Goal: Information Seeking & Learning: Find specific fact

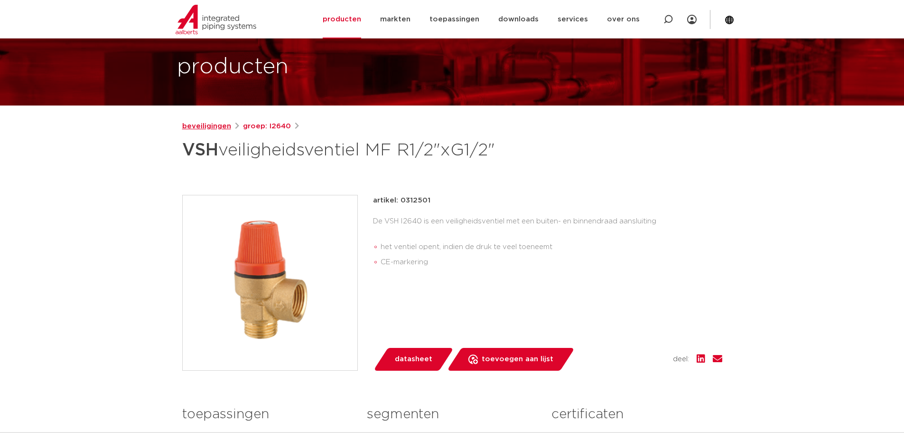
click at [216, 125] on link "beveiligingen" at bounding box center [206, 126] width 49 height 11
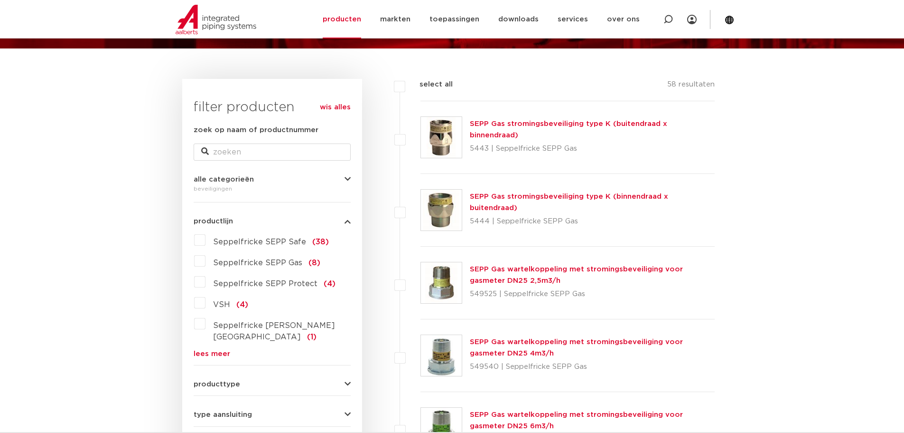
scroll to position [95, 0]
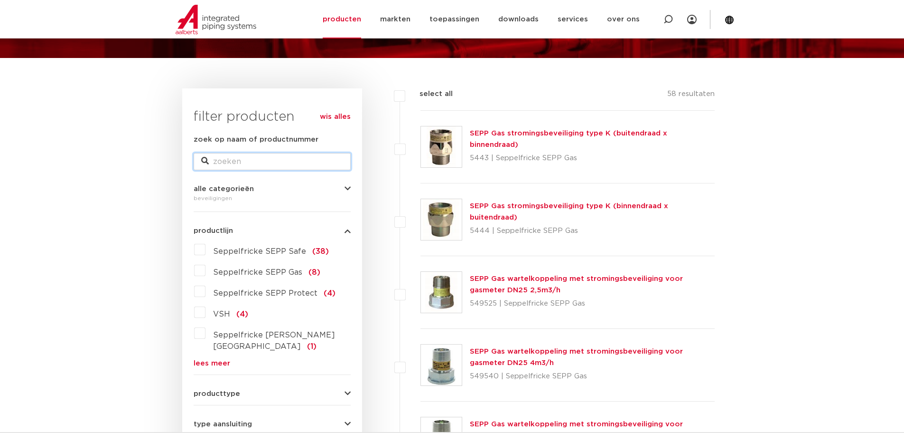
click at [250, 162] on input "zoek op naam of productnummer" at bounding box center [272, 161] width 157 height 17
paste input "overstortventiel"
type input "overstortventiel"
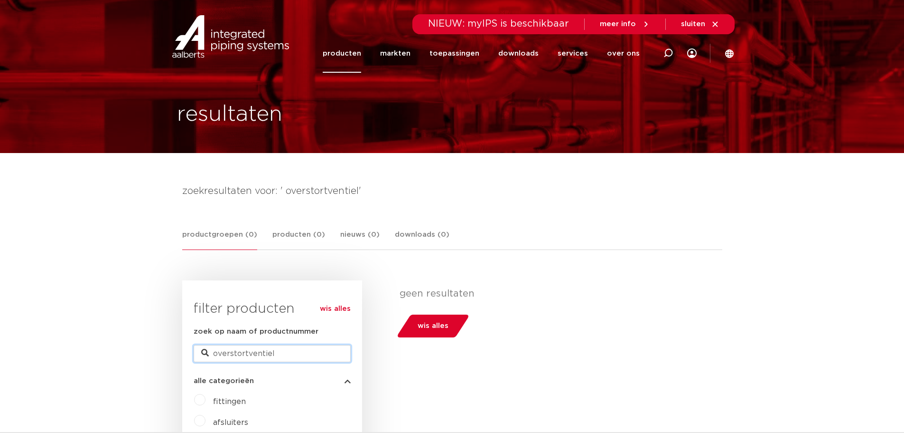
click at [320, 358] on input "overstortventiel" at bounding box center [272, 353] width 157 height 17
drag, startPoint x: 310, startPoint y: 355, endPoint x: 125, endPoint y: 358, distance: 184.7
paste input "0312501"
type input "0312501"
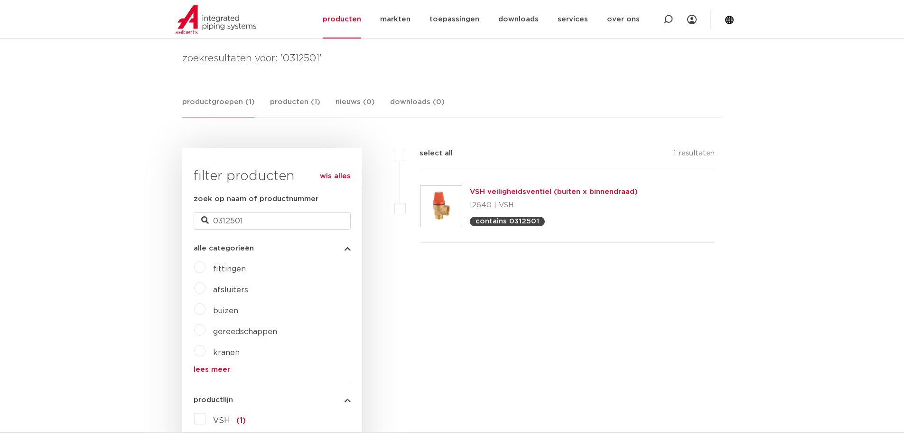
scroll to position [142, 0]
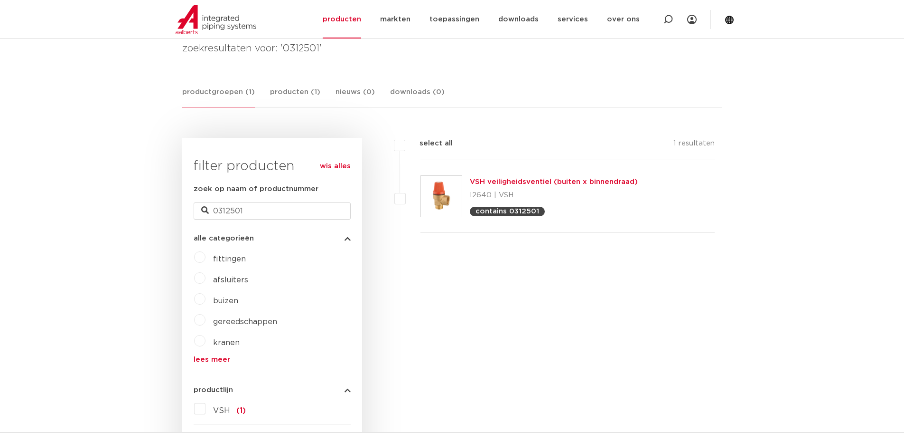
click at [573, 180] on link "VSH veiligheidsventiel (buiten x binnendraad)" at bounding box center [554, 181] width 168 height 7
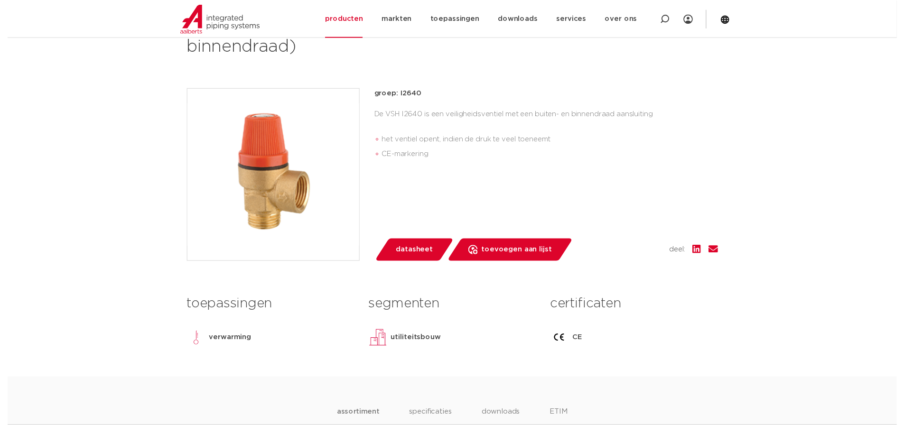
scroll to position [190, 0]
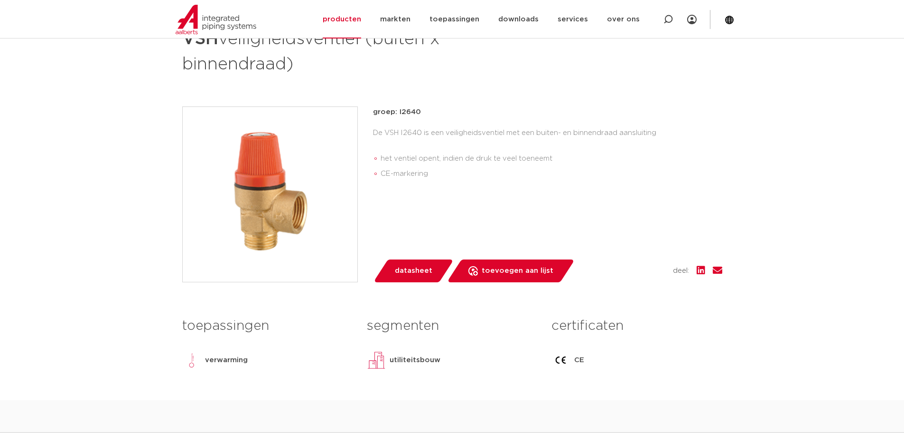
click at [416, 270] on span "datasheet" at bounding box center [414, 270] width 38 height 15
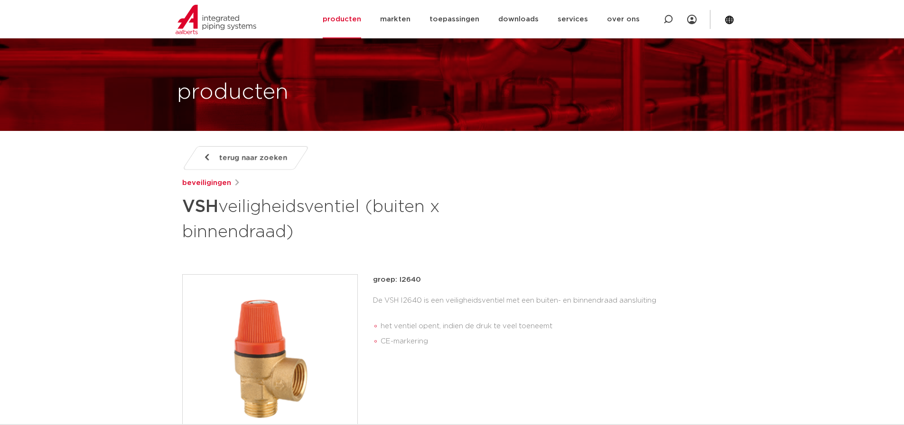
scroll to position [0, 0]
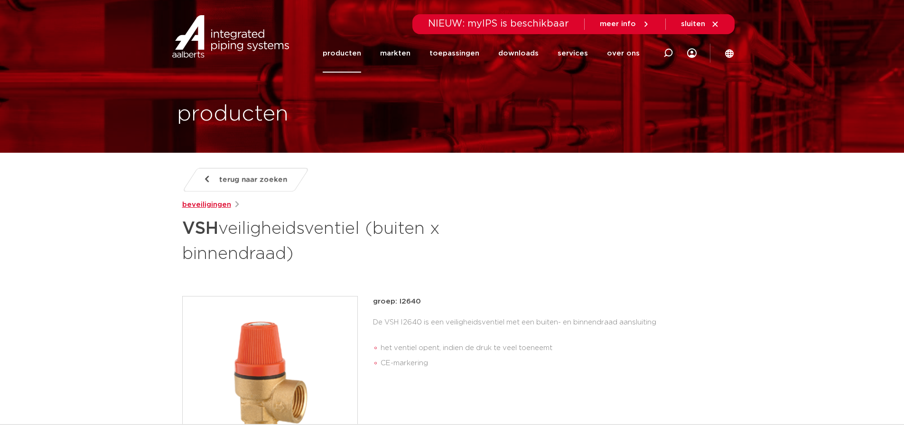
click at [195, 206] on link "beveiligingen" at bounding box center [206, 204] width 49 height 11
